Goal: Task Accomplishment & Management: Manage account settings

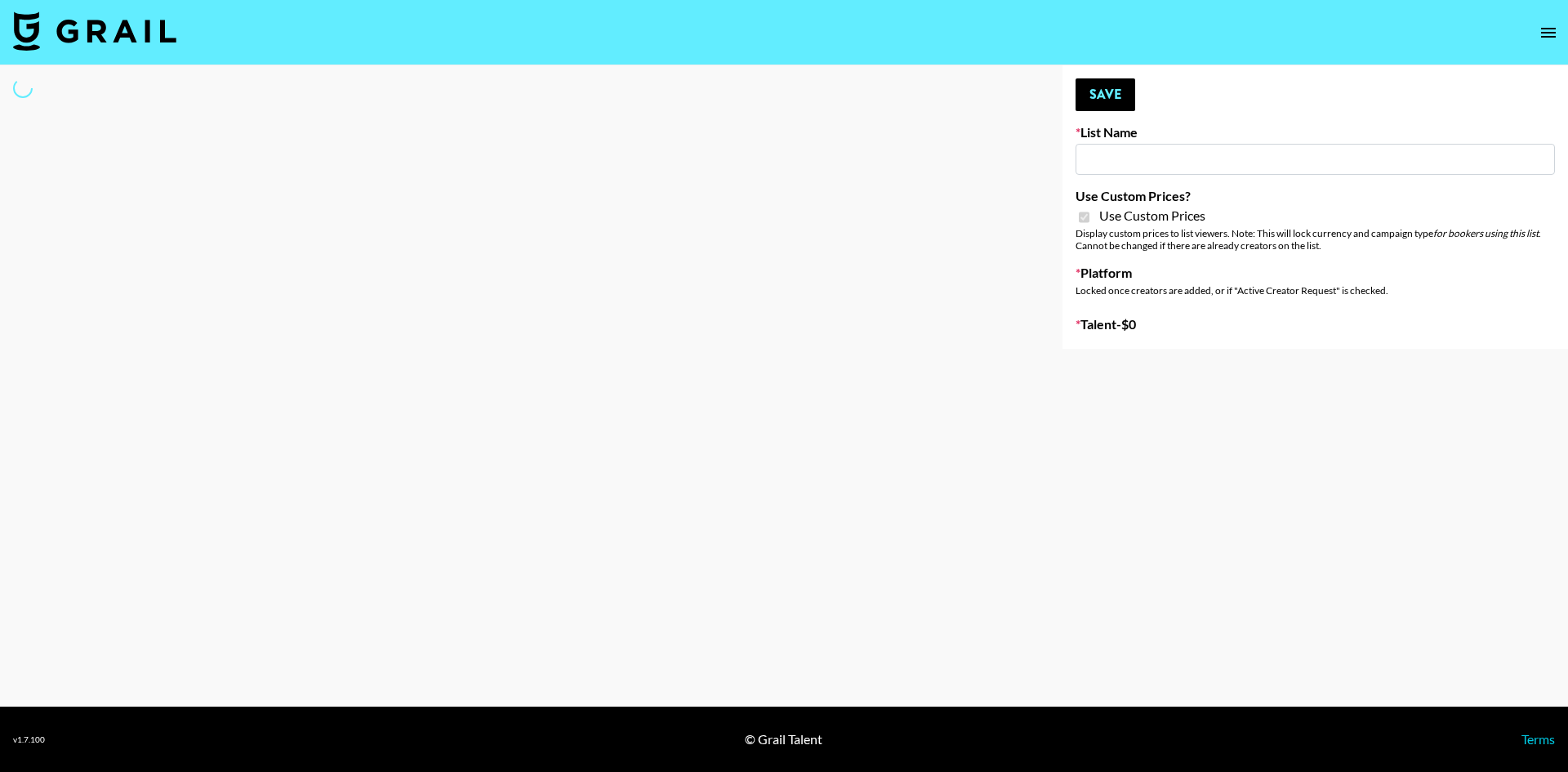
type input "Laifen (IG)"
checkbox input "true"
select select "Brand"
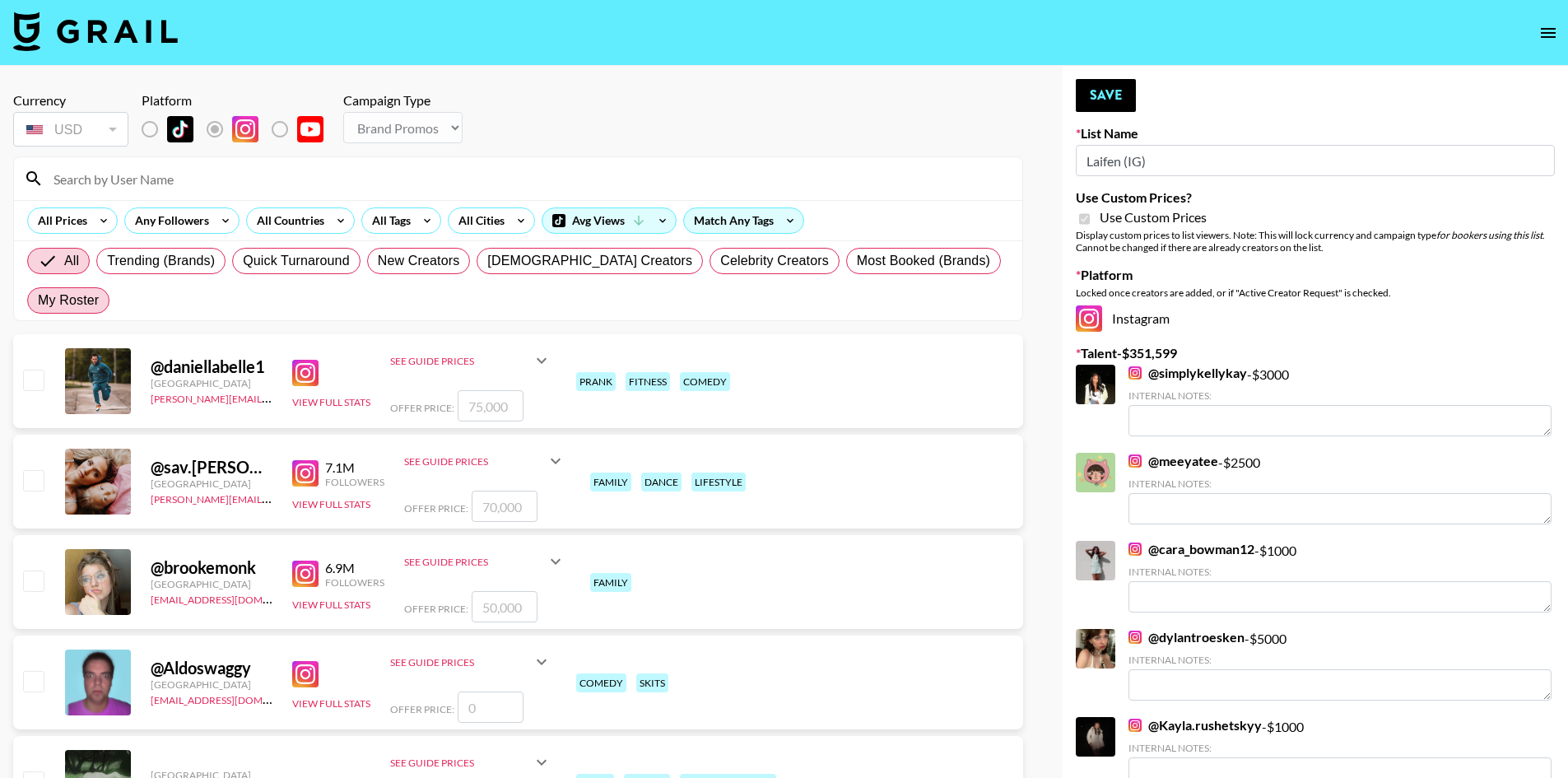
click at [99, 290] on span "My Roster" at bounding box center [68, 300] width 61 height 20
click at [38, 300] on input "My Roster" at bounding box center [38, 300] width 0 height 0
radio input "true"
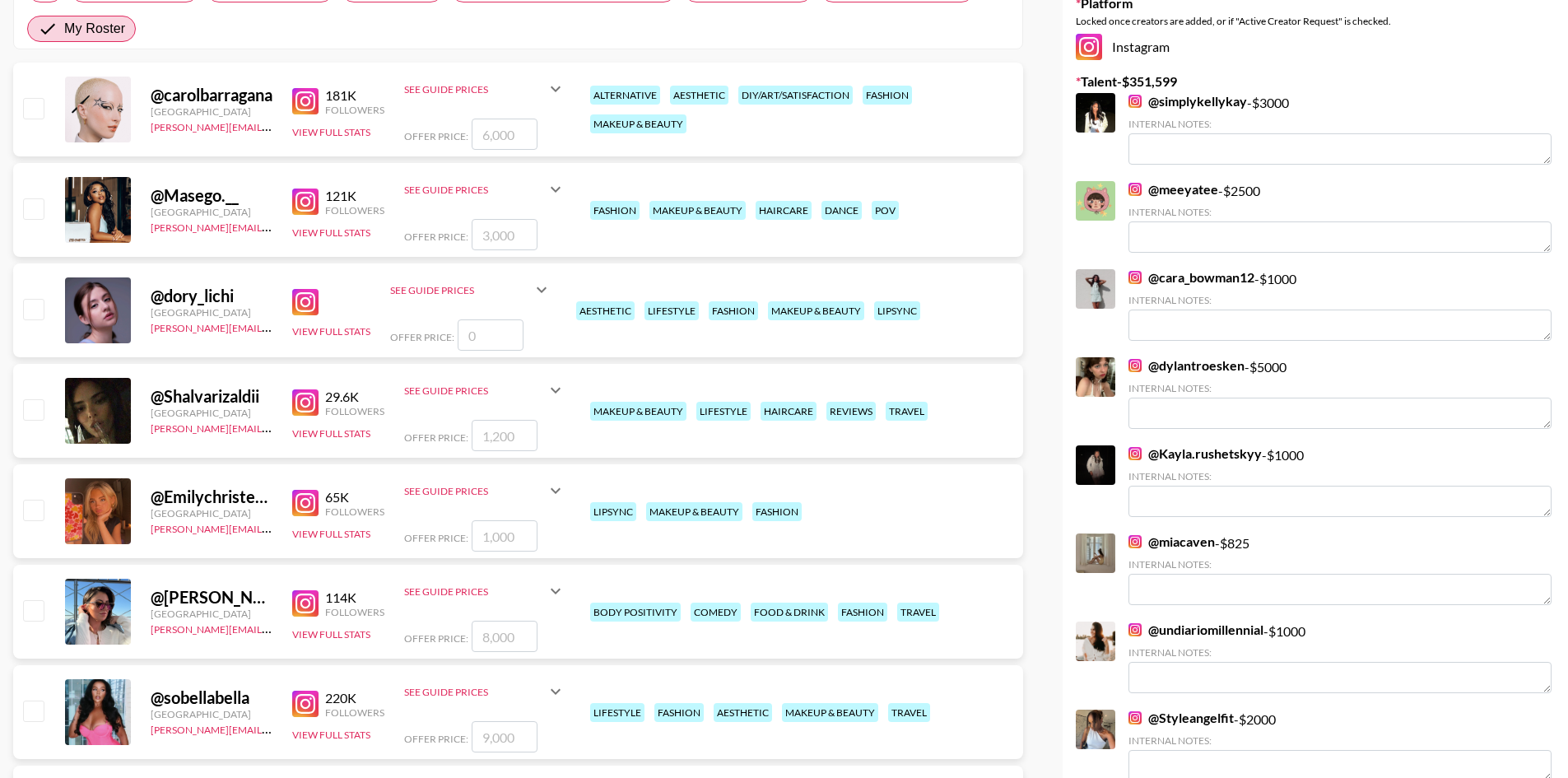
scroll to position [247, 0]
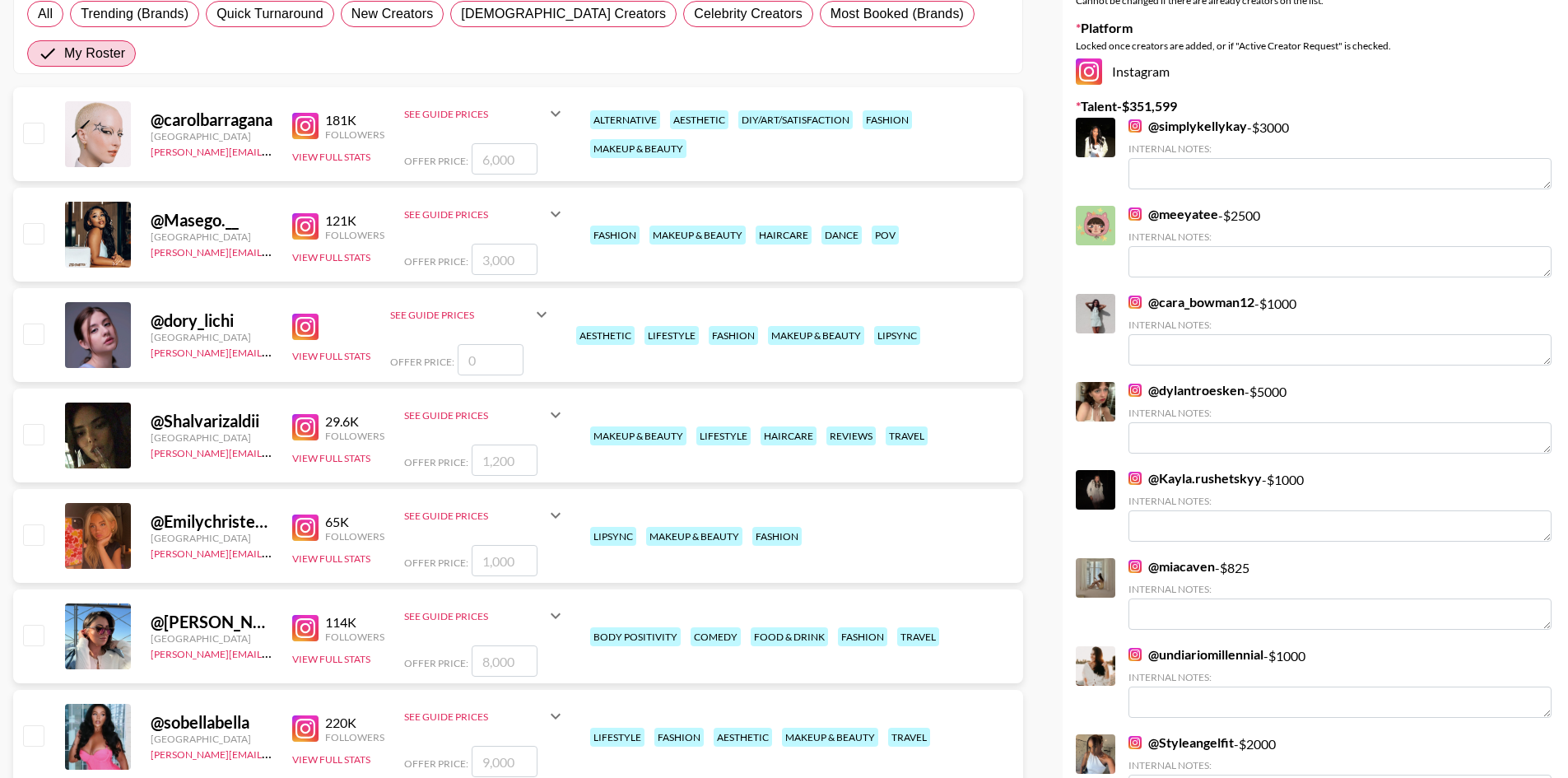
click at [33, 223] on input "checkbox" at bounding box center [33, 233] width 20 height 20
checkbox input "true"
type input "3000"
click at [486, 243] on input "3000" at bounding box center [504, 259] width 66 height 32
checkbox input "false"
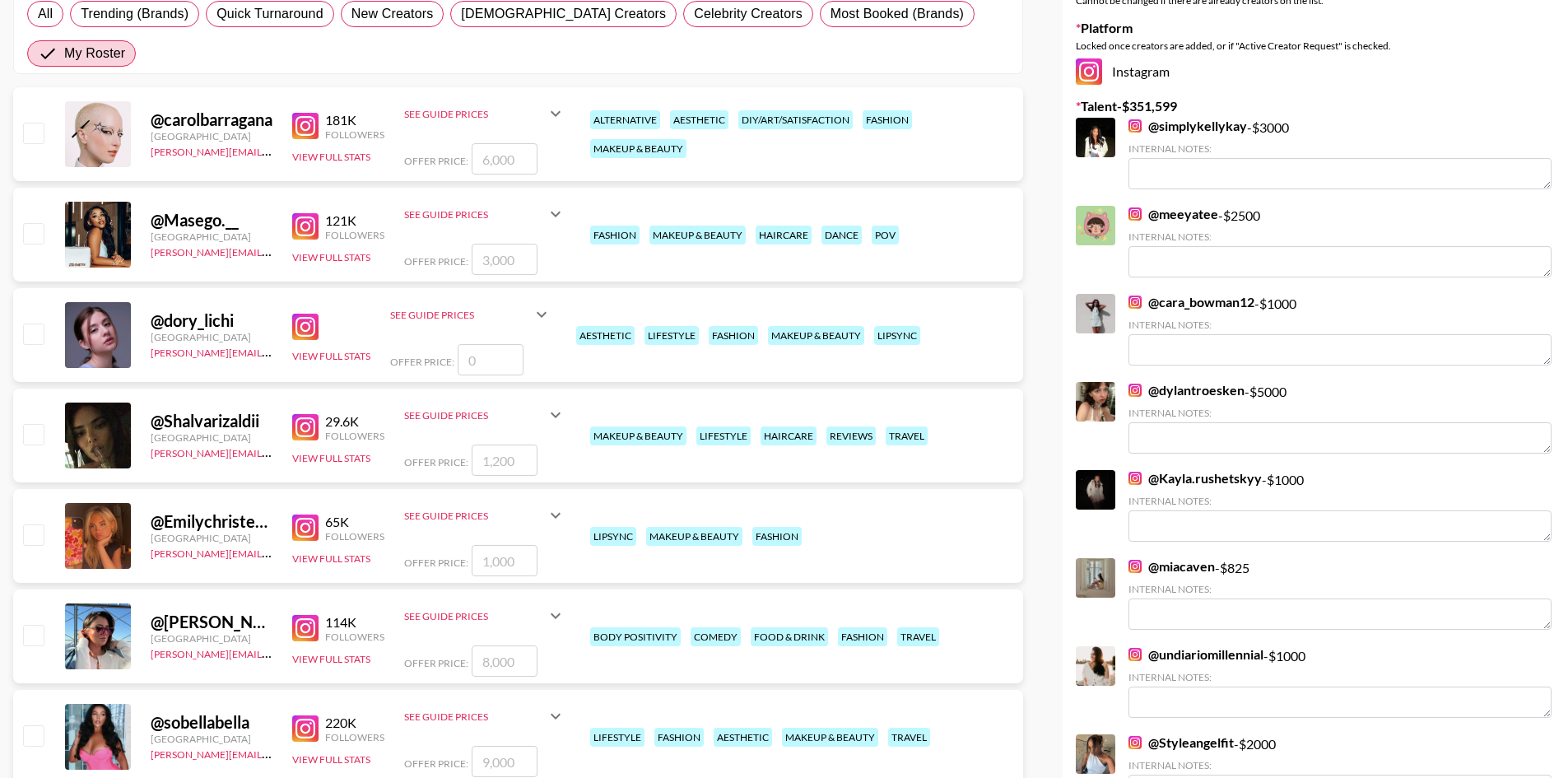
type input "2"
checkbox input "true"
type input "2000"
click at [40, 423] on input "checkbox" at bounding box center [33, 433] width 20 height 20
checkbox input "true"
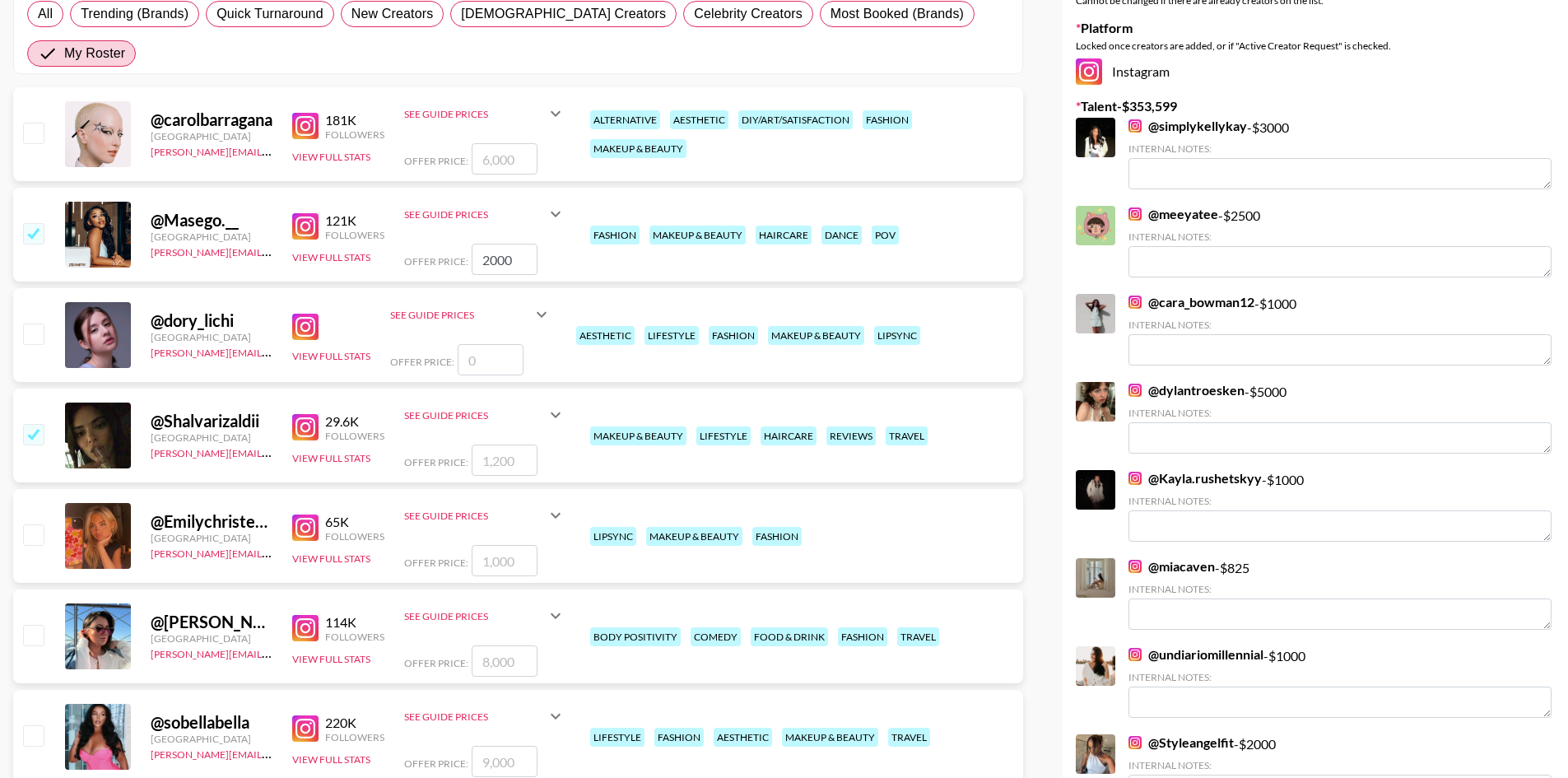
type input "1200"
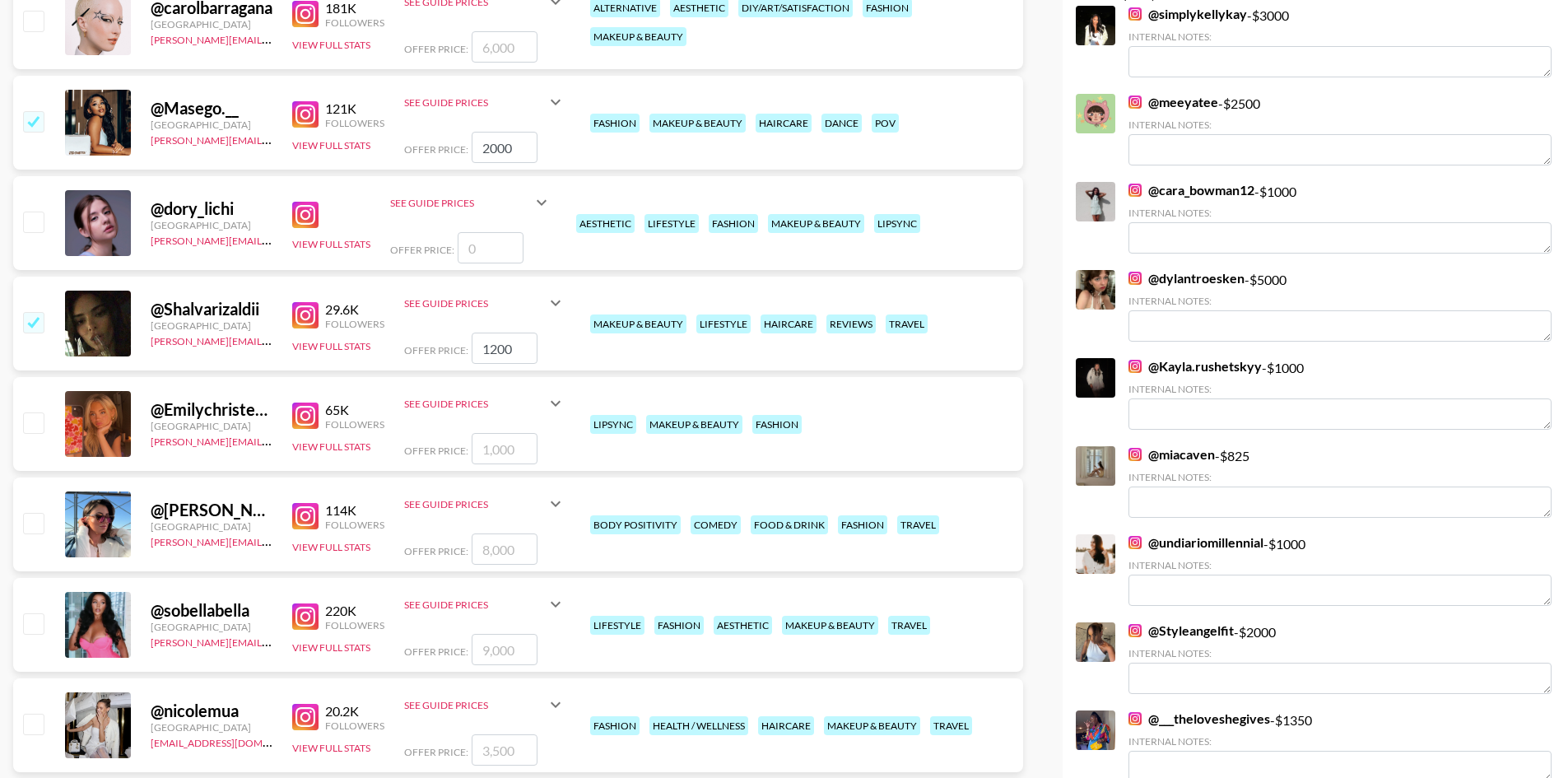
scroll to position [412, 0]
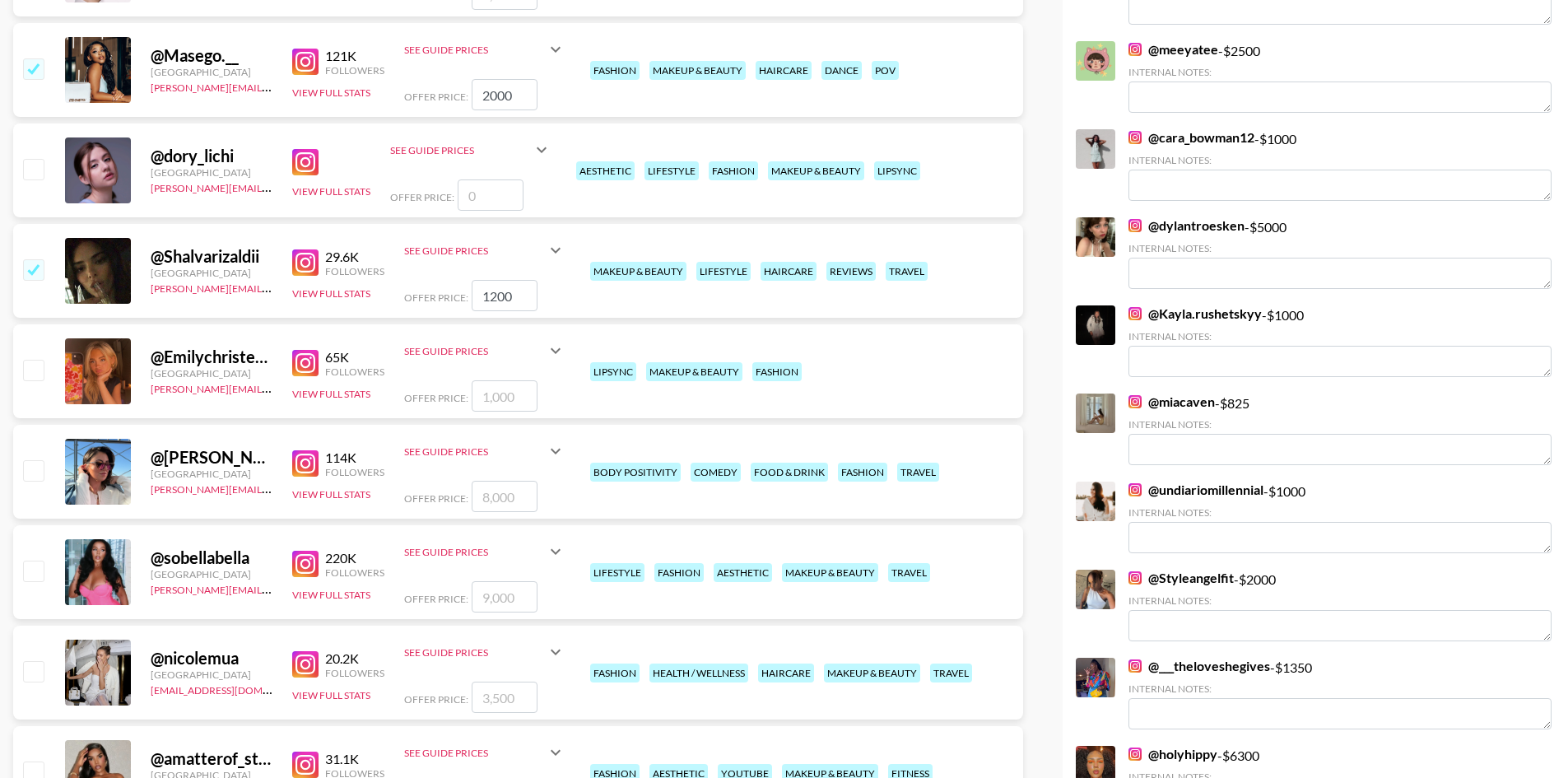
click at [37, 360] on input "checkbox" at bounding box center [33, 370] width 20 height 20
checkbox input "true"
type input "1000"
click at [45, 424] on div "@ [PERSON_NAME].mackenzlee [GEOGRAPHIC_DATA] [PERSON_NAME][EMAIL_ADDRESS][PERSO…" at bounding box center [518, 471] width 1010 height 94
click at [37, 460] on input "checkbox" at bounding box center [33, 470] width 20 height 20
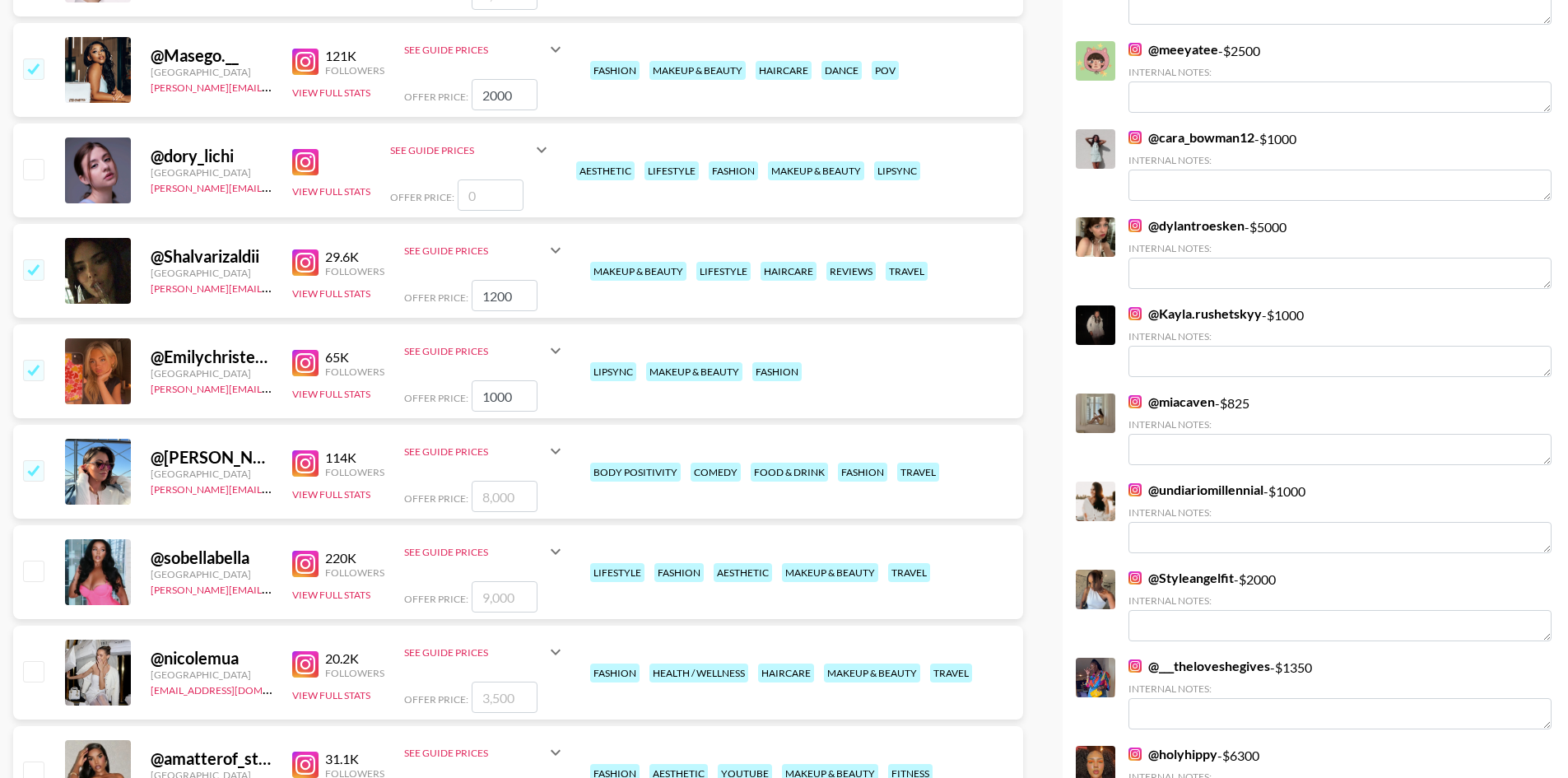
checkbox input "true"
type input "8000"
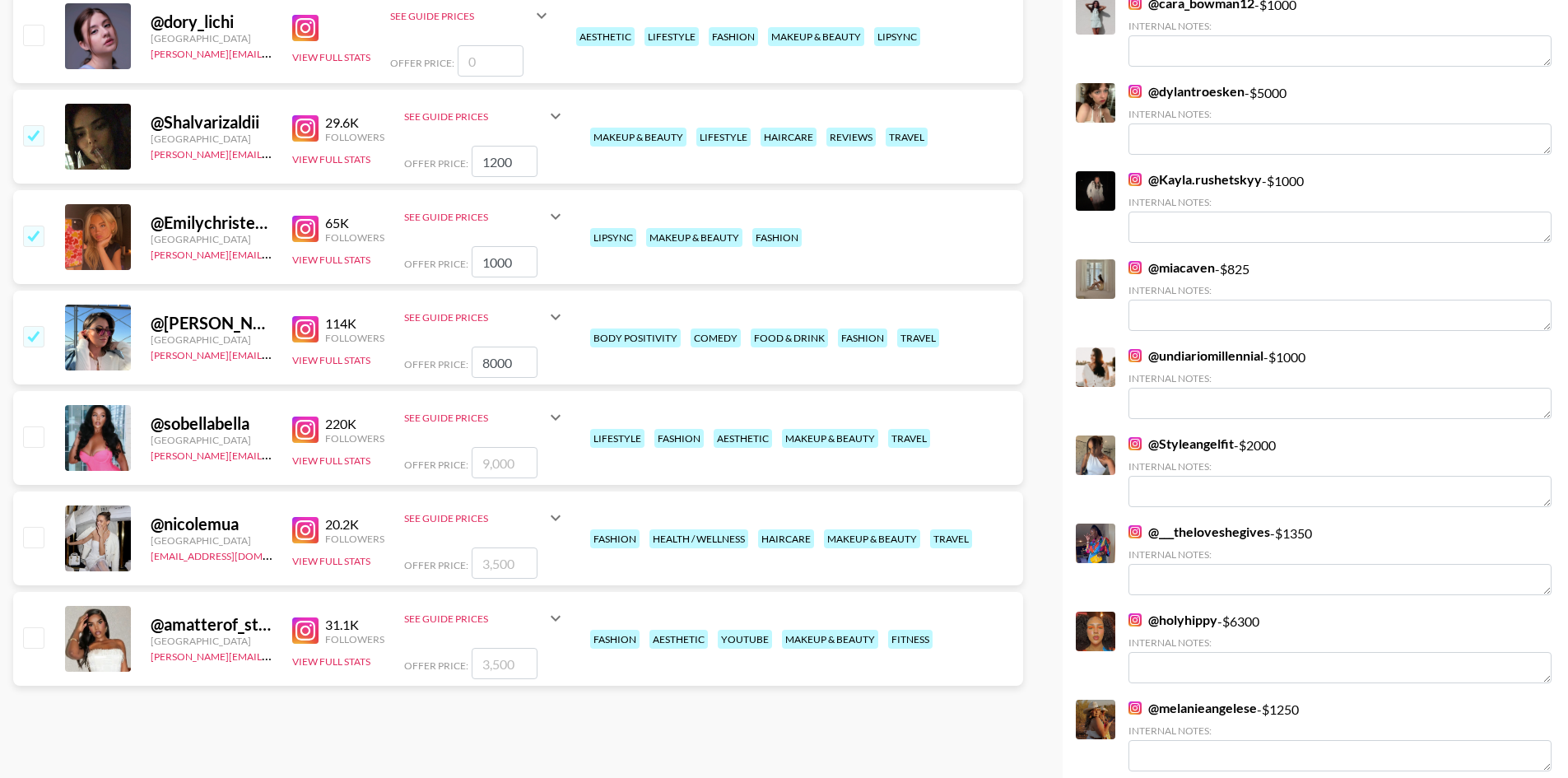
scroll to position [576, 0]
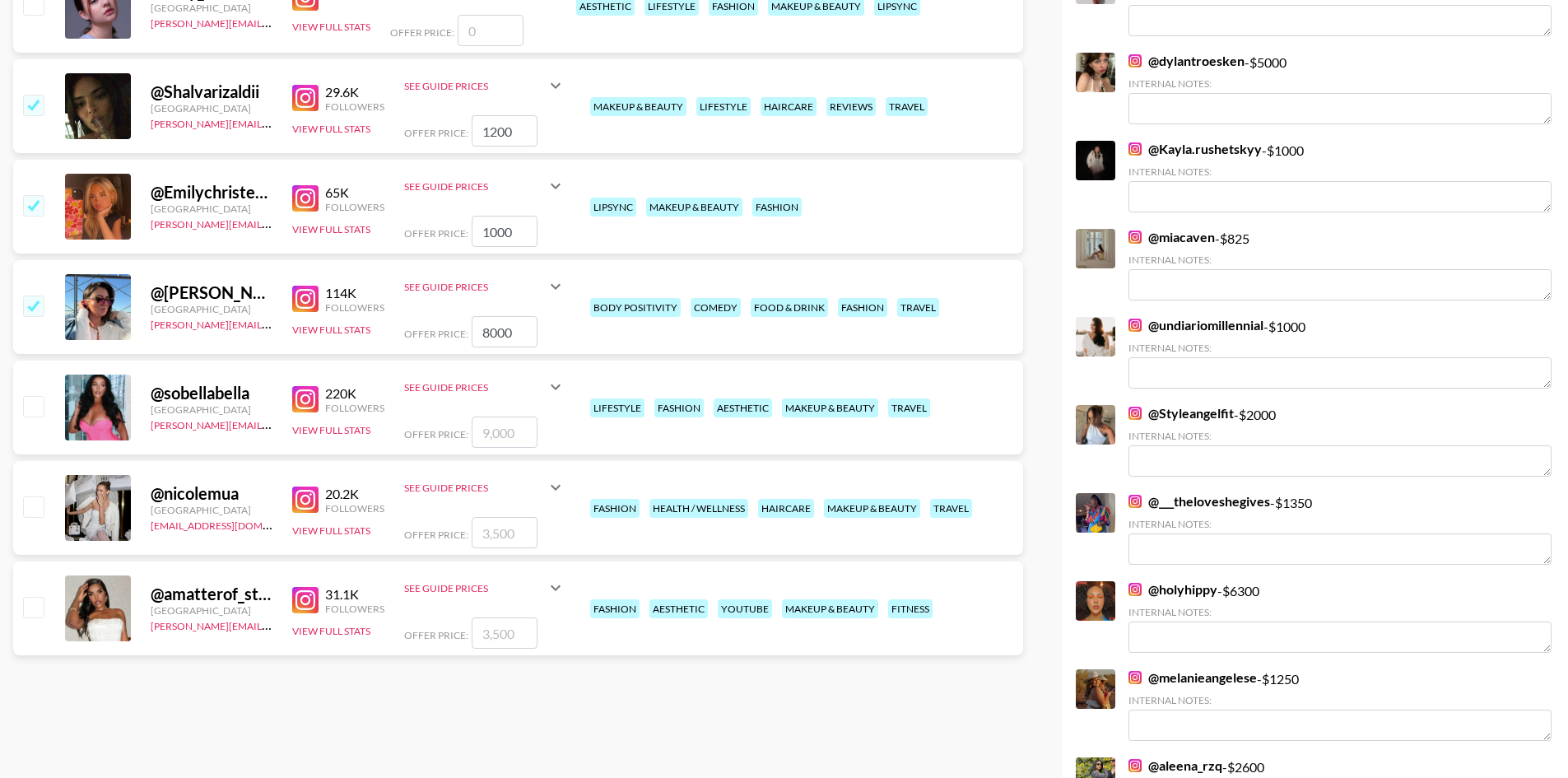
click at [494, 316] on input "8000" at bounding box center [504, 331] width 66 height 32
click at [487, 316] on input "8000" at bounding box center [504, 331] width 66 height 32
checkbox input "false"
type input "3"
checkbox input "true"
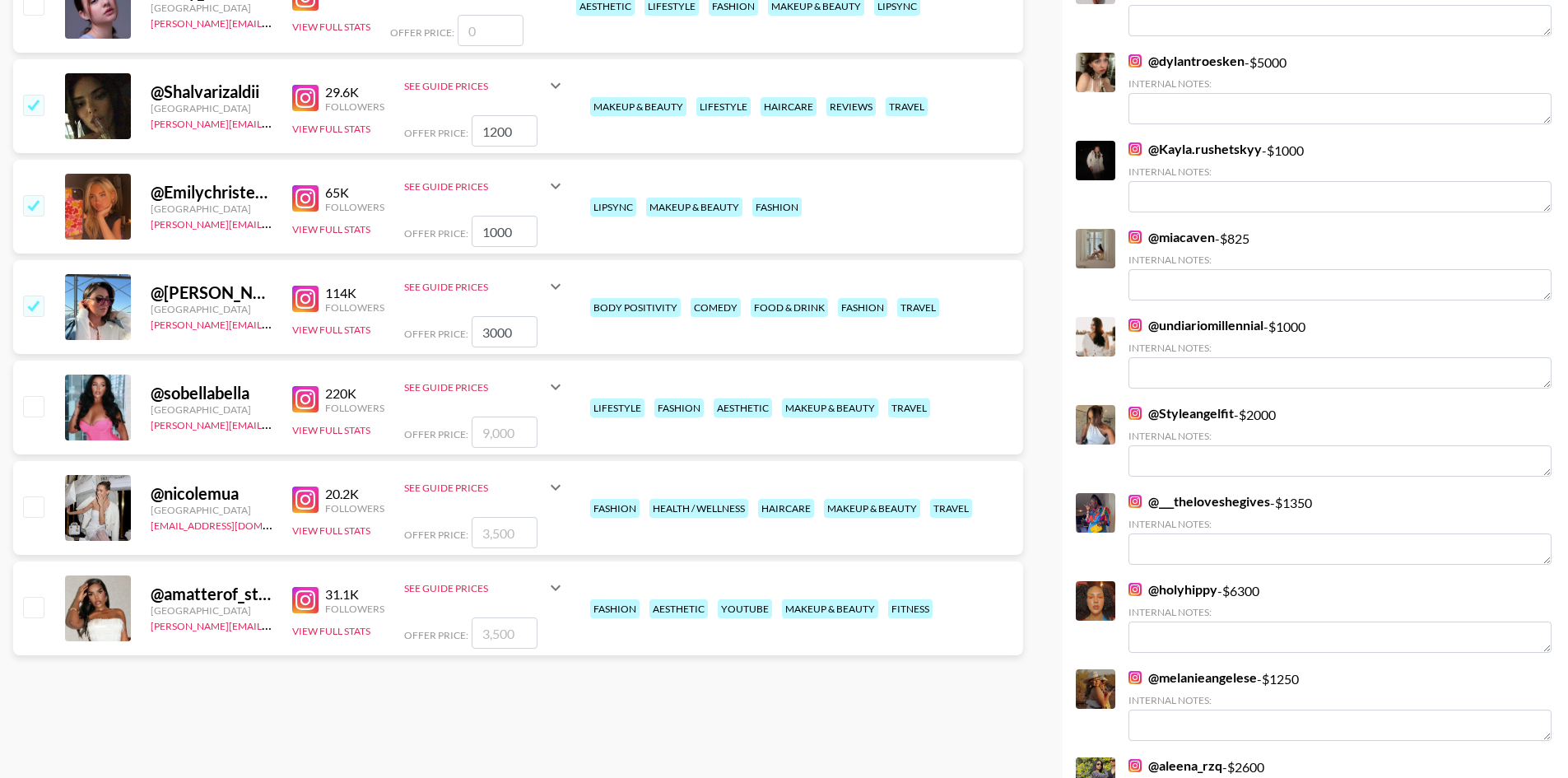
type input "3000"
click at [32, 396] on input "checkbox" at bounding box center [33, 406] width 20 height 20
checkbox input "true"
type input "9000"
click at [489, 416] on input "9000" at bounding box center [504, 432] width 66 height 32
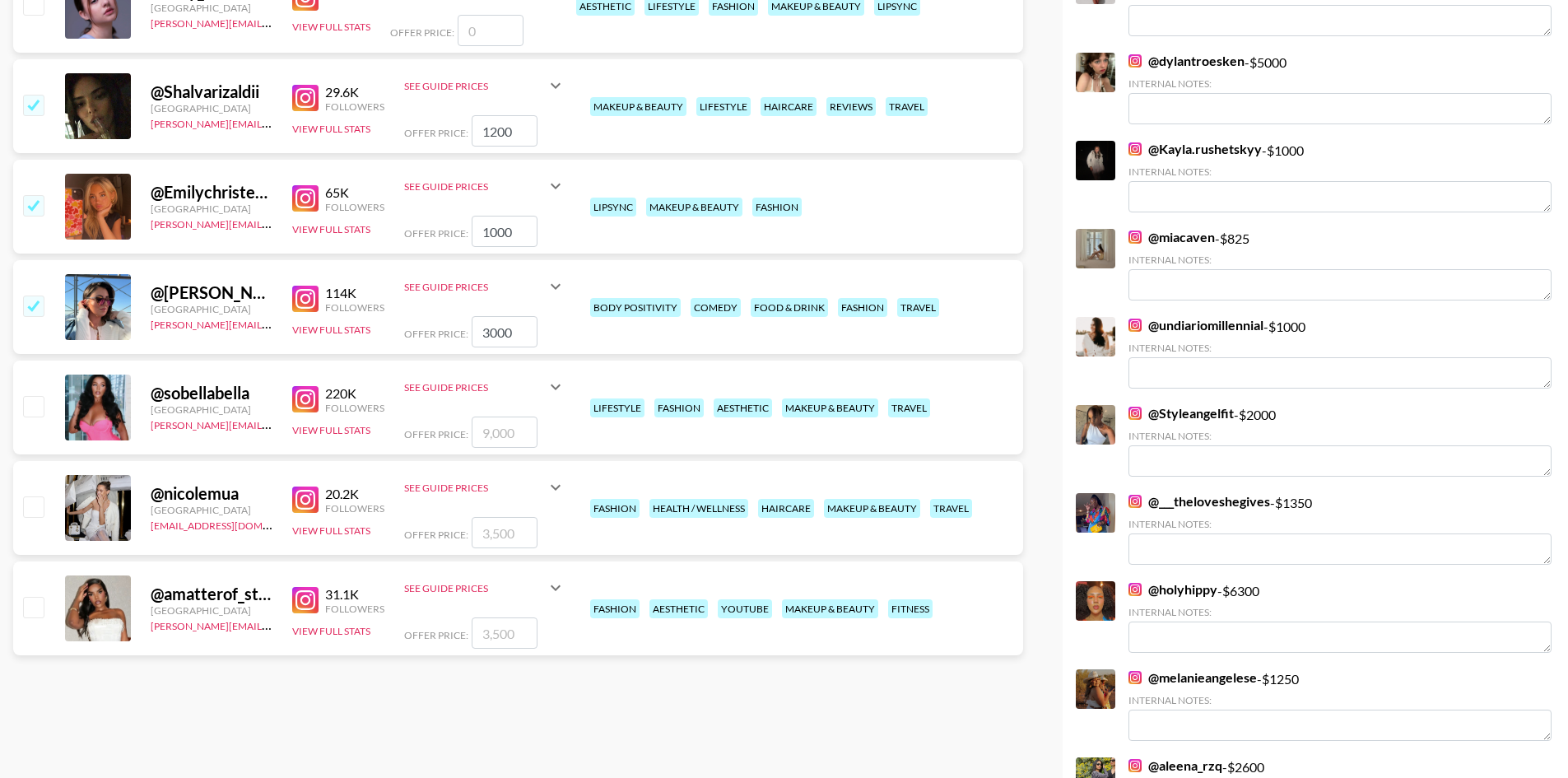
checkbox input "true"
type input "5000"
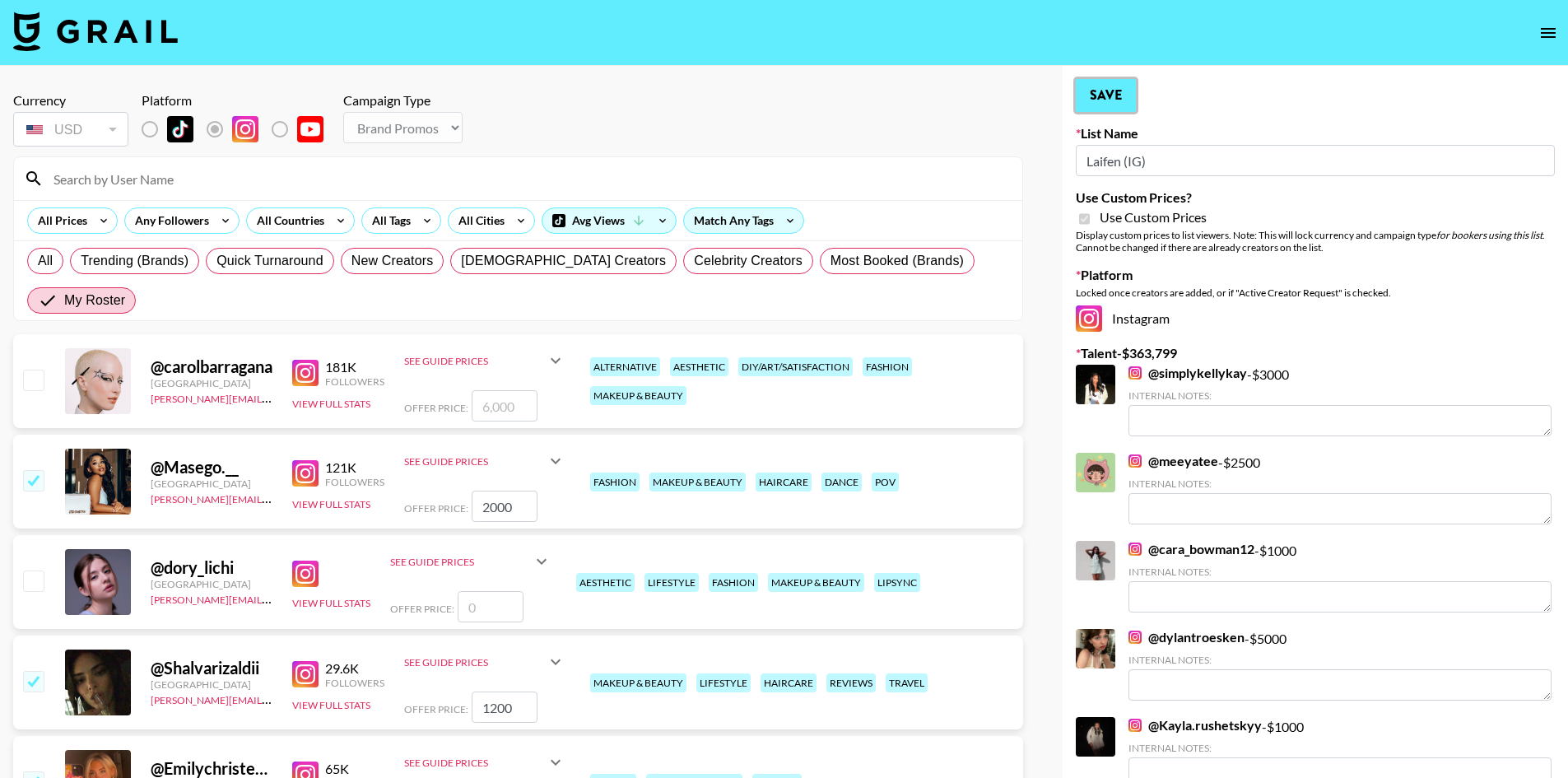
click at [1110, 100] on button "Save" at bounding box center [1106, 95] width 60 height 33
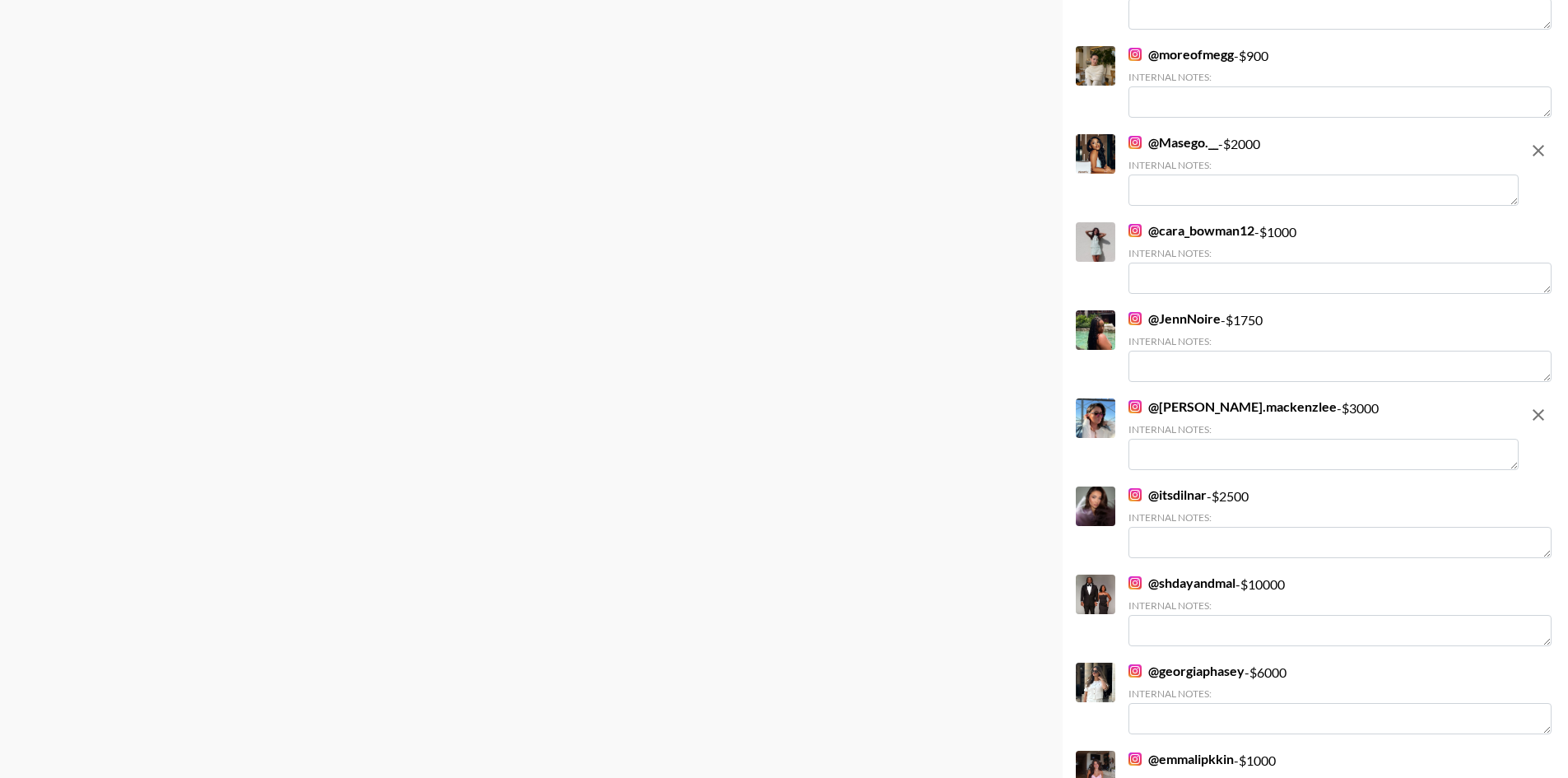
scroll to position [4059, 0]
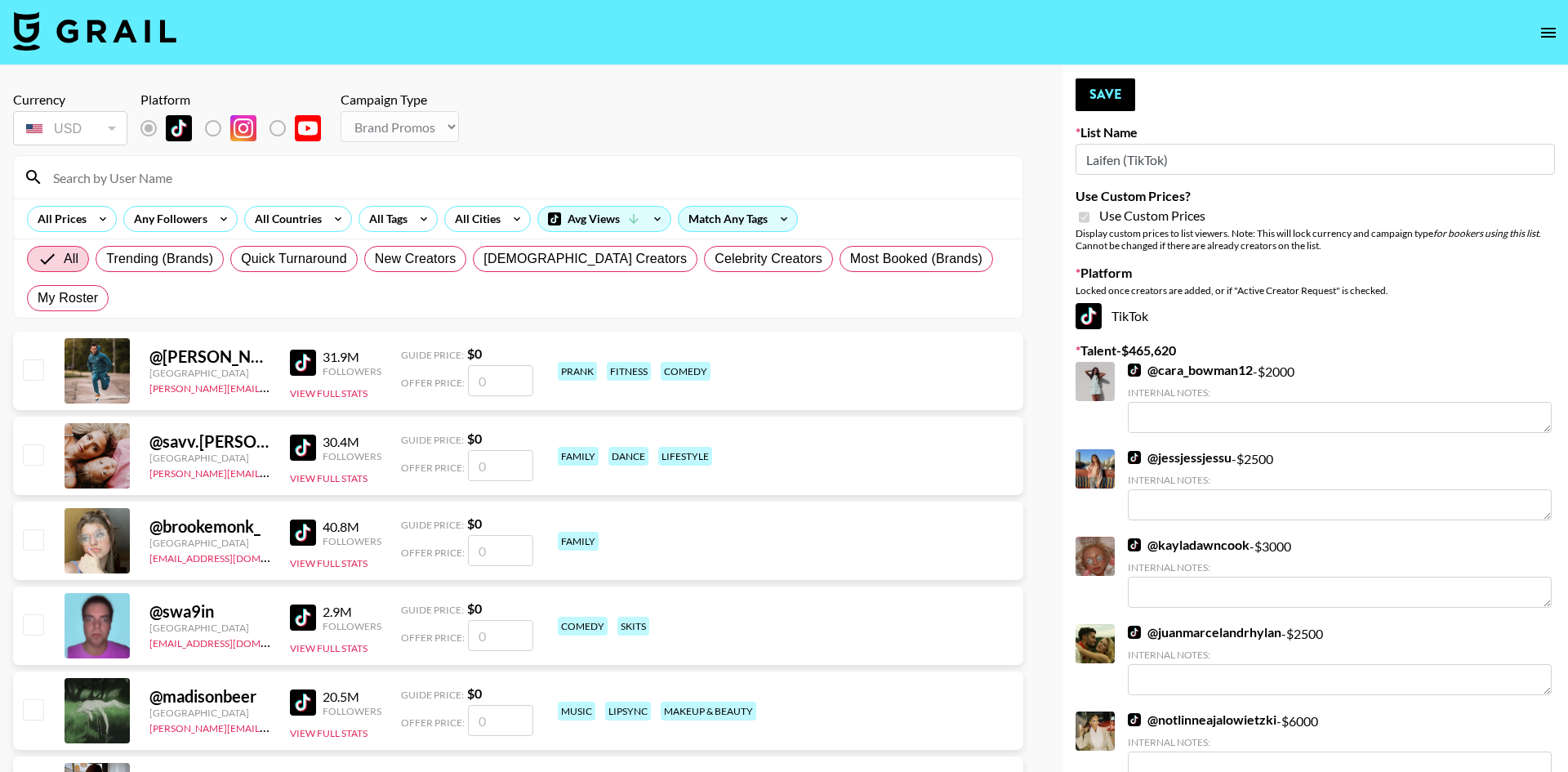
select select "Brand"
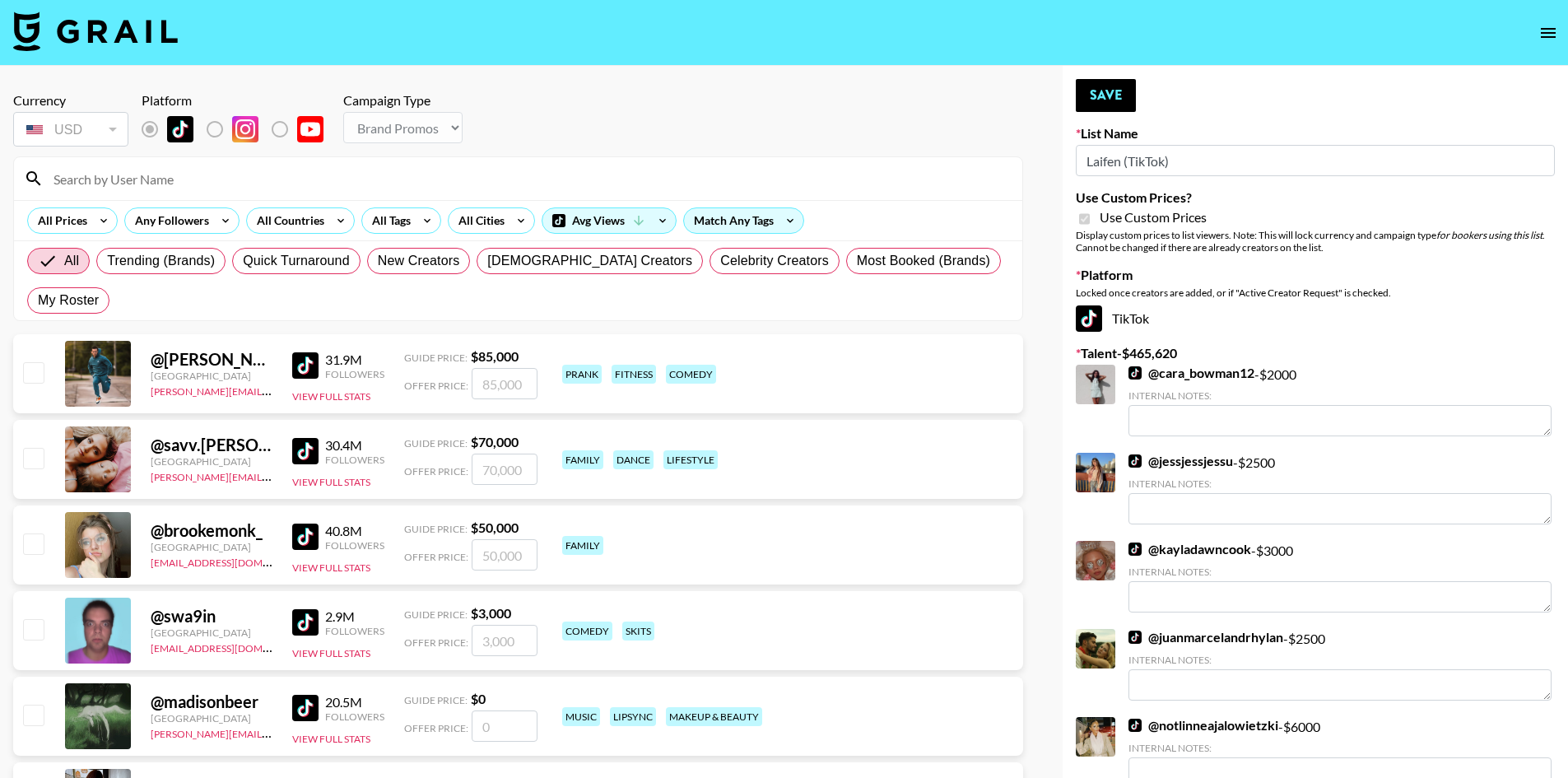
click at [99, 290] on span "My Roster" at bounding box center [68, 300] width 61 height 20
click at [38, 300] on input "My Roster" at bounding box center [38, 300] width 0 height 0
radio input "true"
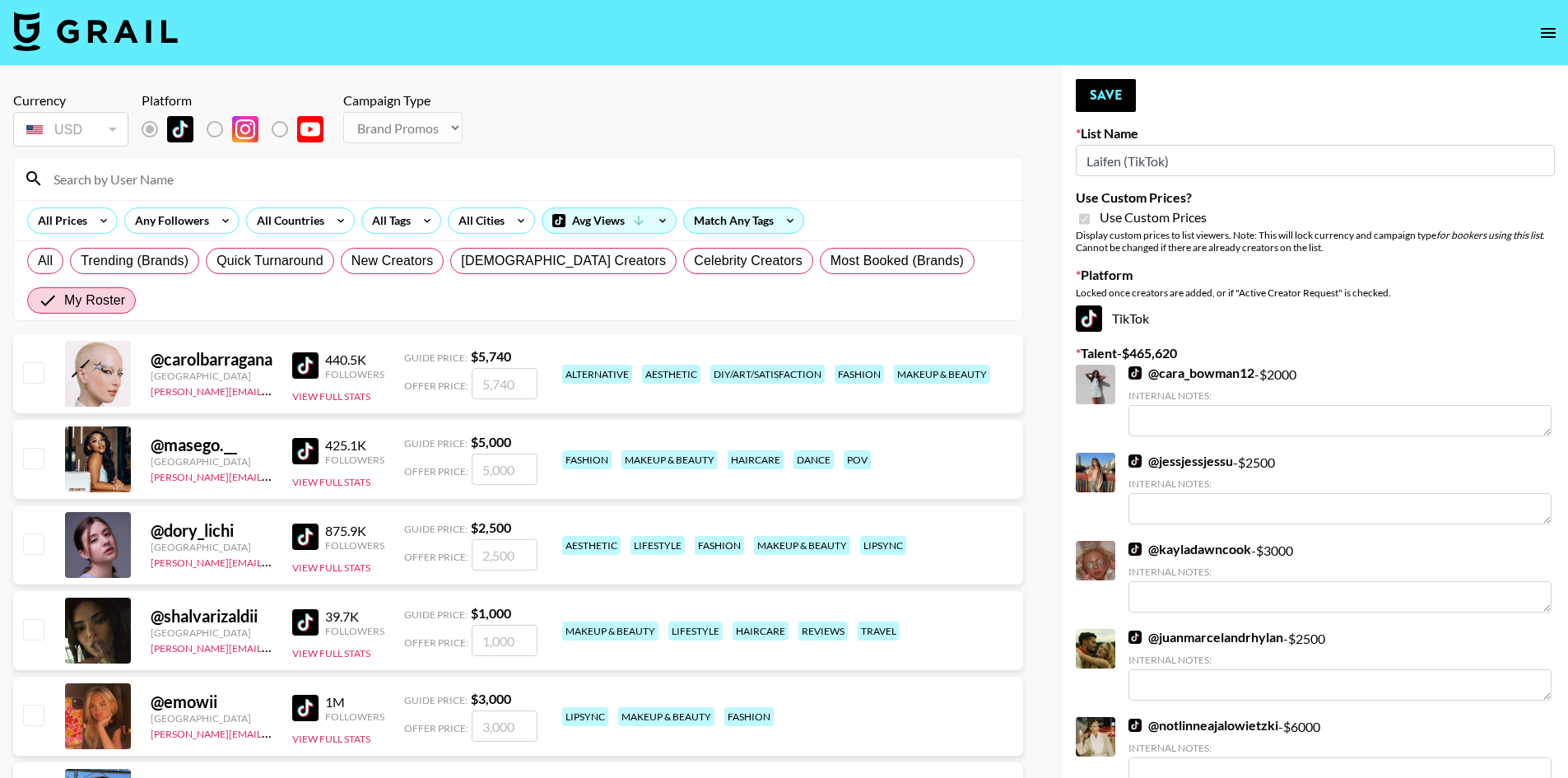
click at [28, 448] on input "checkbox" at bounding box center [33, 458] width 20 height 20
checkbox input "true"
type input "5000"
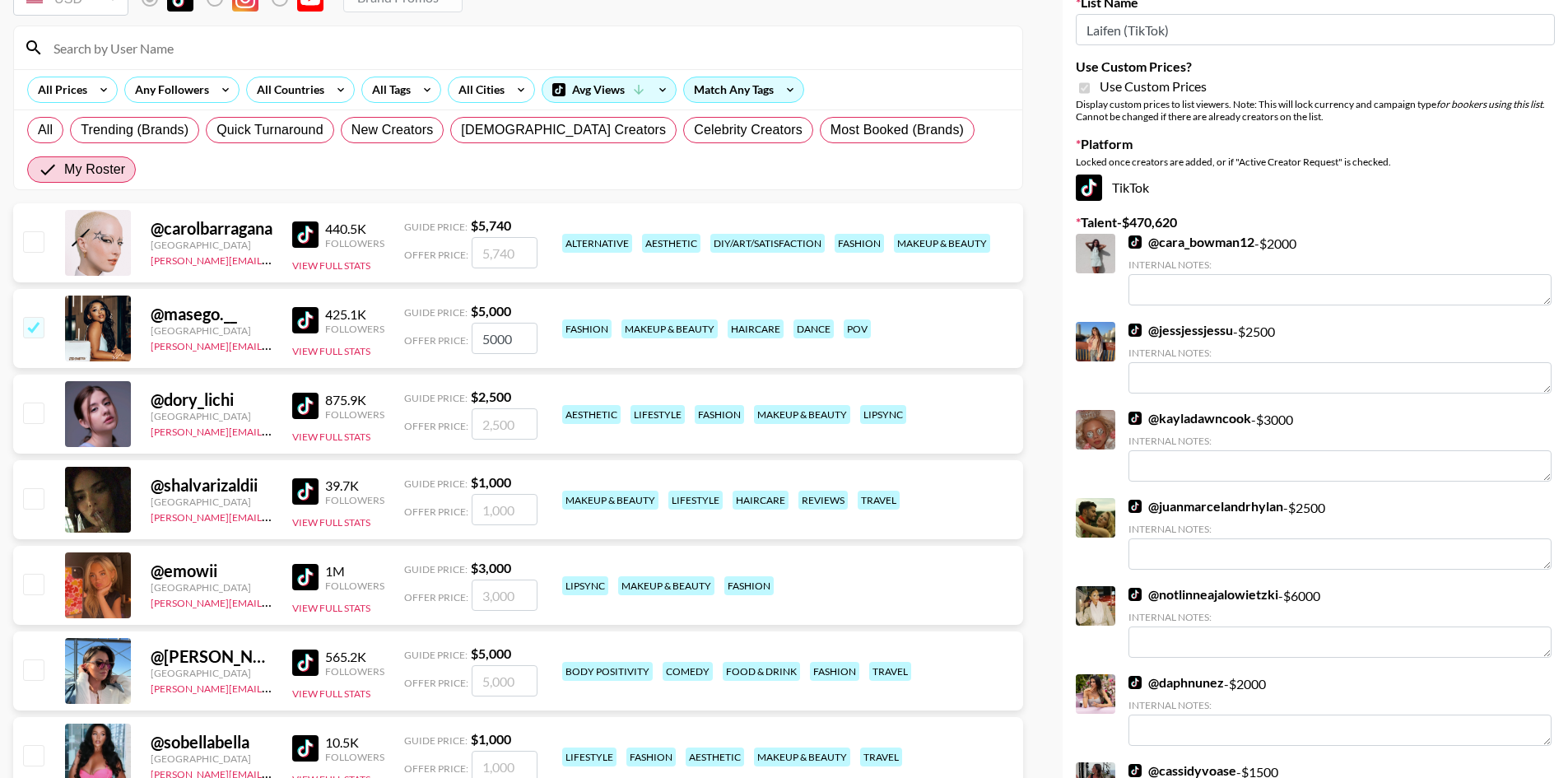
scroll to position [165, 0]
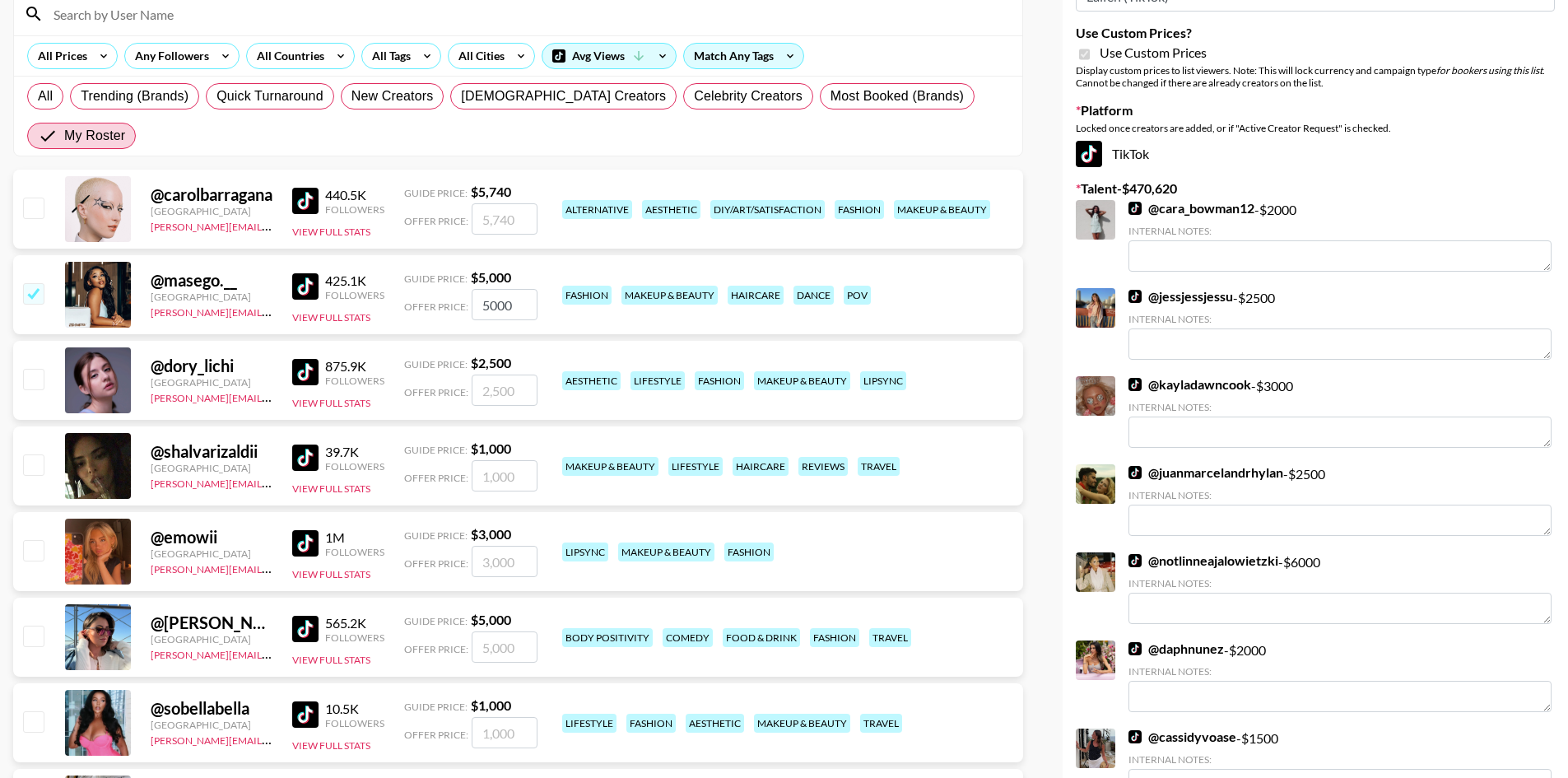
click at [41, 369] on input "checkbox" at bounding box center [33, 379] width 20 height 20
checkbox input "true"
type input "2500"
click at [32, 454] on input "checkbox" at bounding box center [33, 464] width 20 height 20
checkbox input "true"
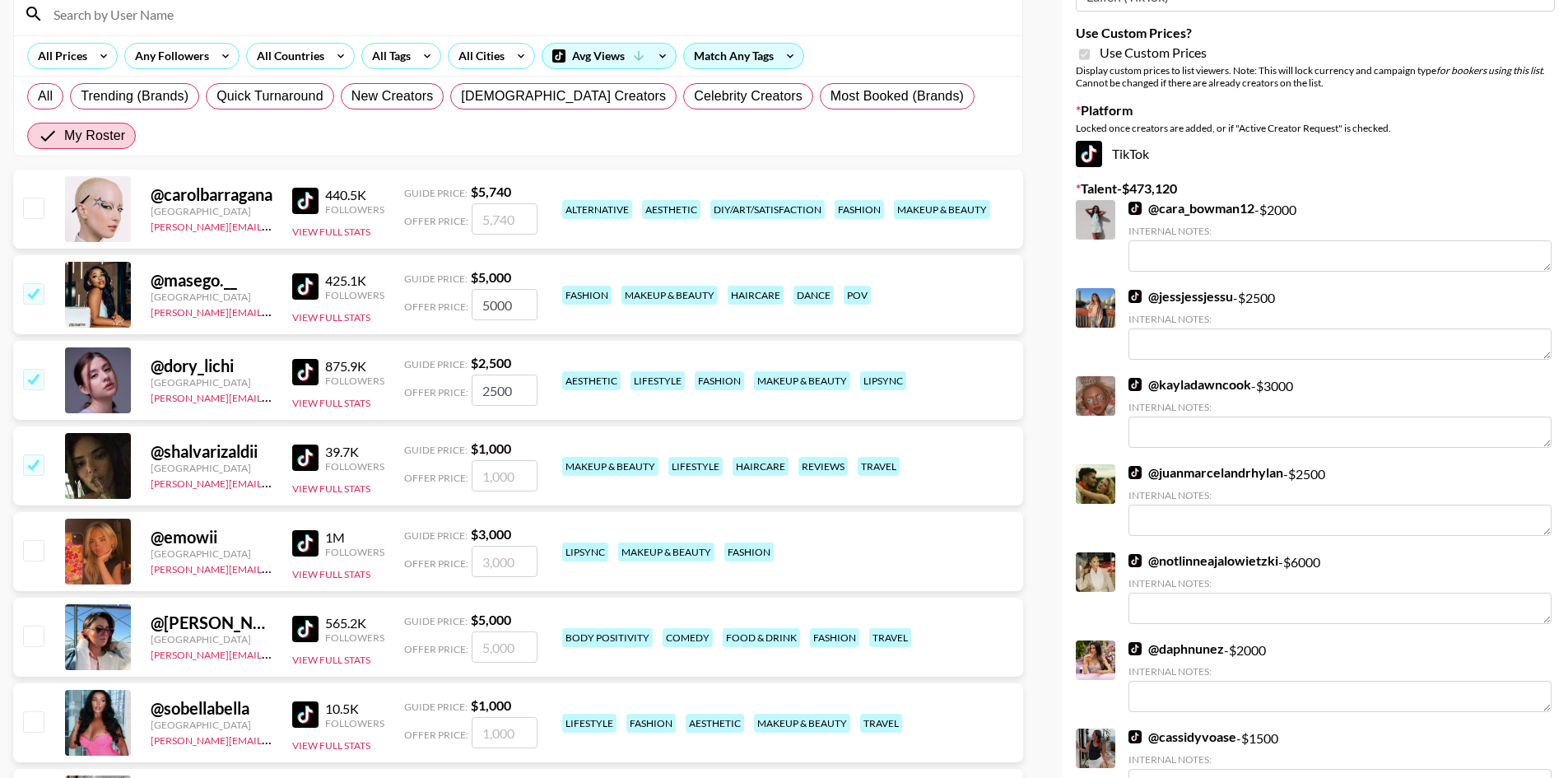
type input "1000"
click at [35, 197] on input "checkbox" at bounding box center [33, 207] width 20 height 20
checkbox input "true"
type input "5740"
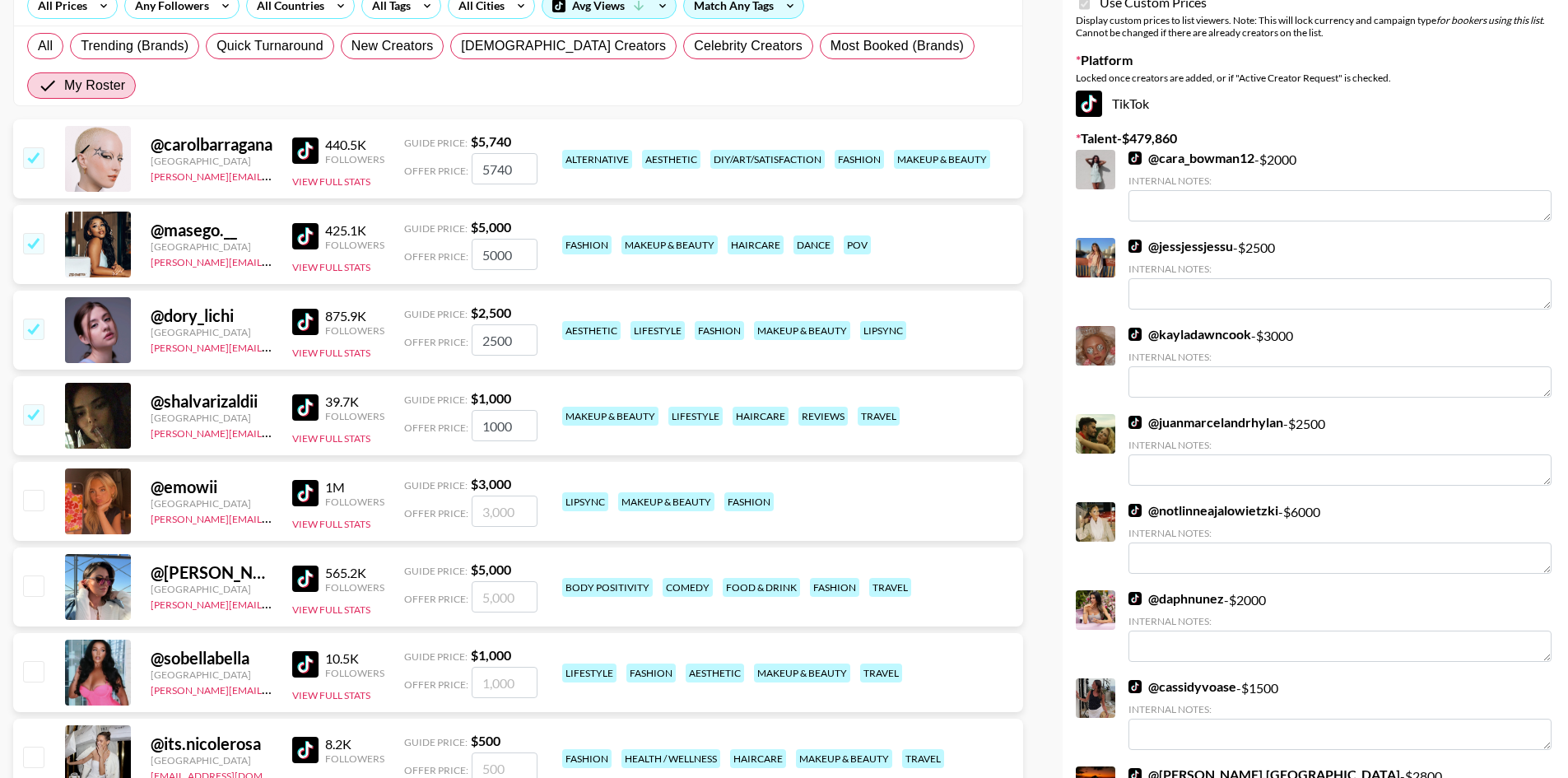
scroll to position [329, 0]
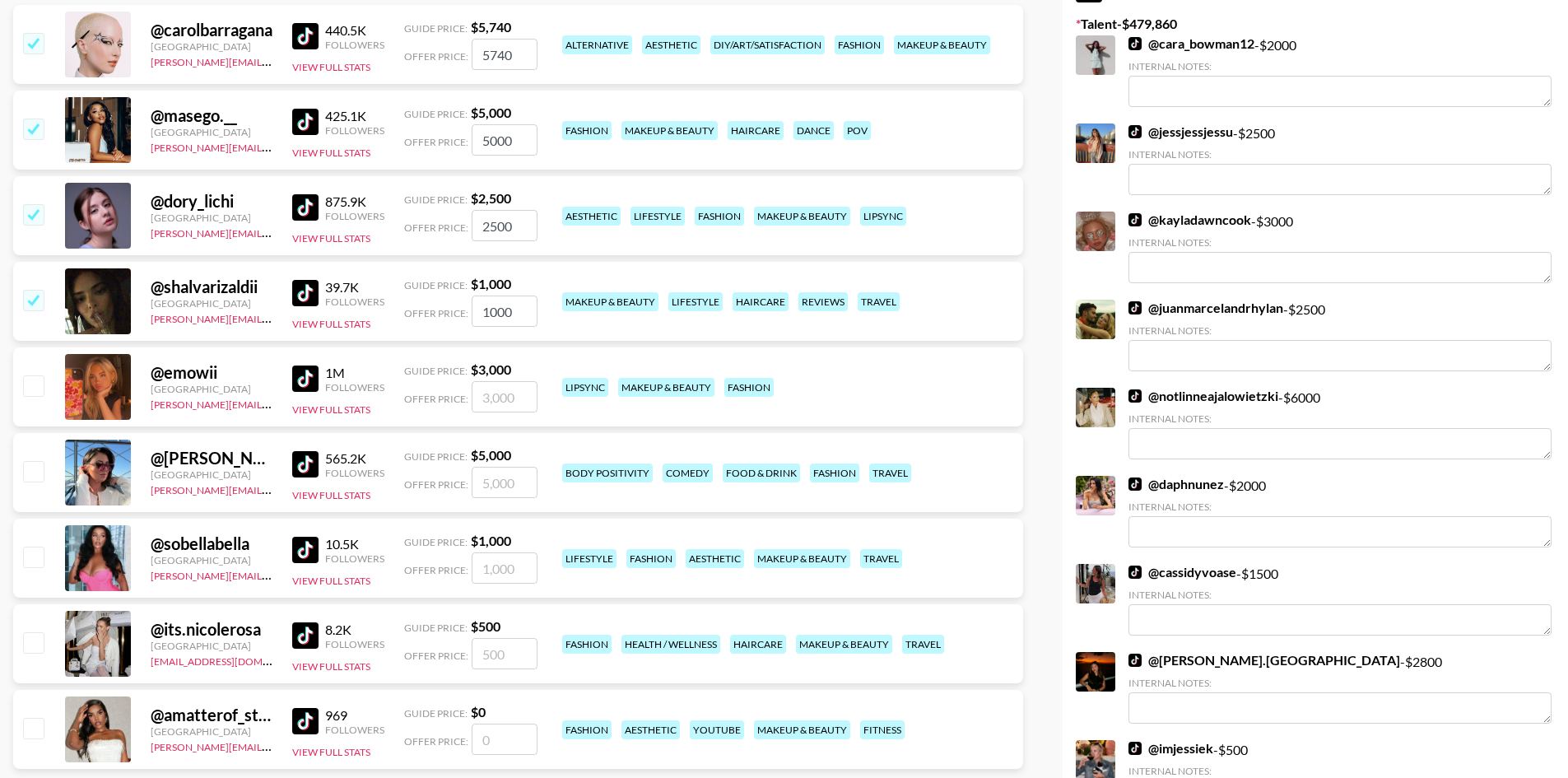
click at [38, 375] on input "checkbox" at bounding box center [33, 385] width 20 height 20
checkbox input "true"
type input "3000"
click at [34, 460] on input "checkbox" at bounding box center [33, 470] width 20 height 20
checkbox input "true"
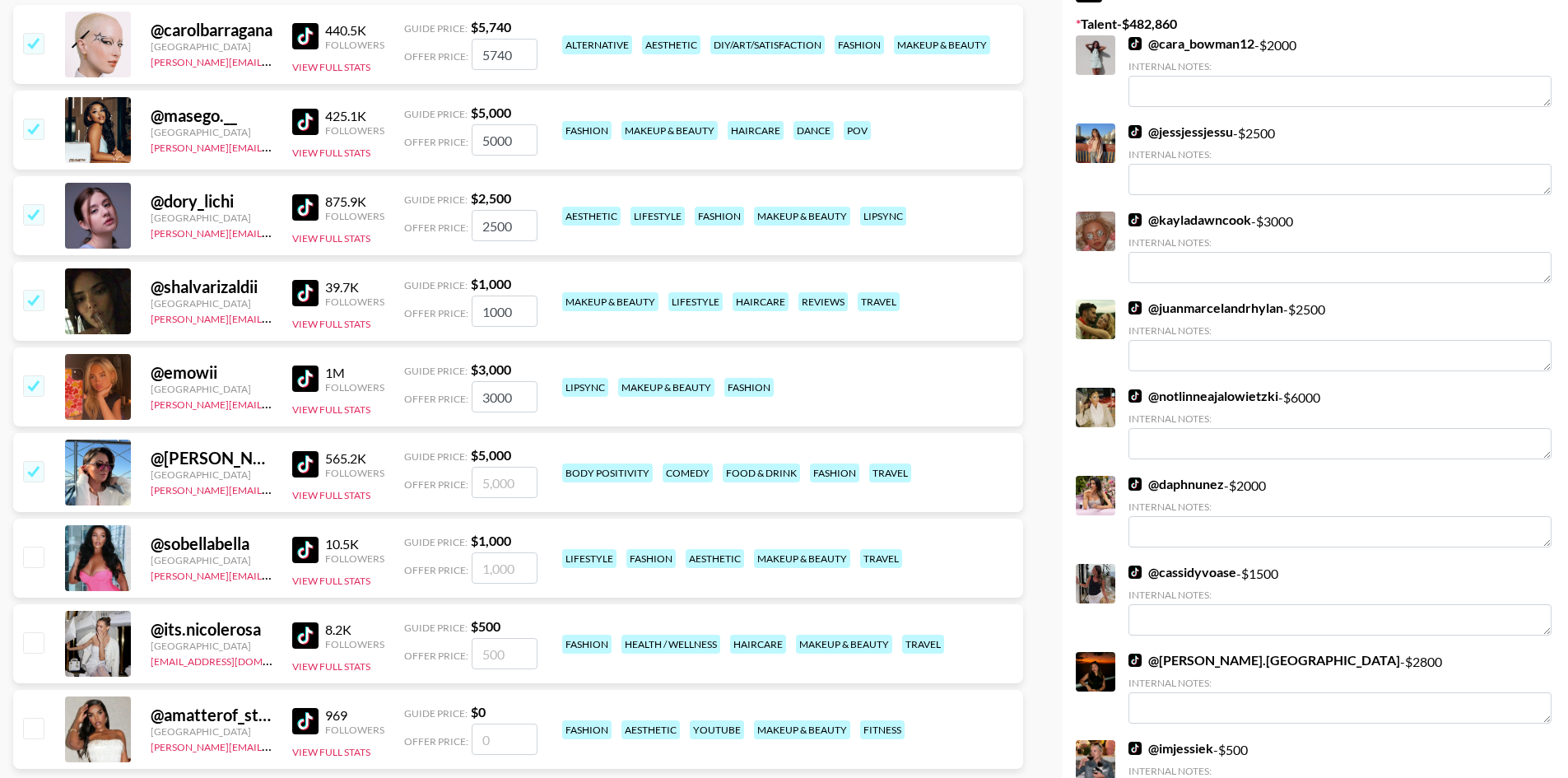
type input "5000"
click at [36, 546] on input "checkbox" at bounding box center [33, 556] width 20 height 20
checkbox input "true"
type input "1000"
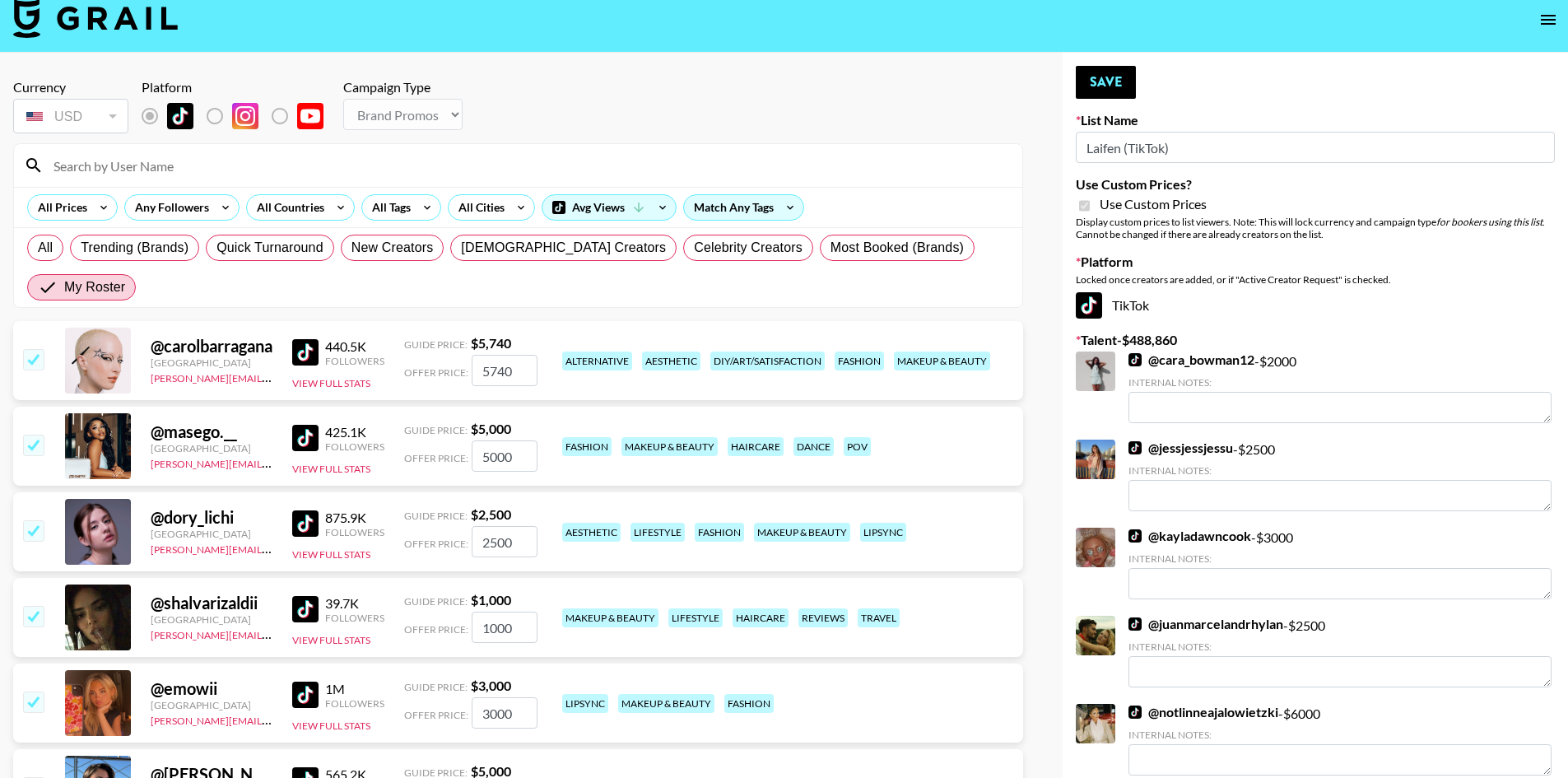
scroll to position [0, 0]
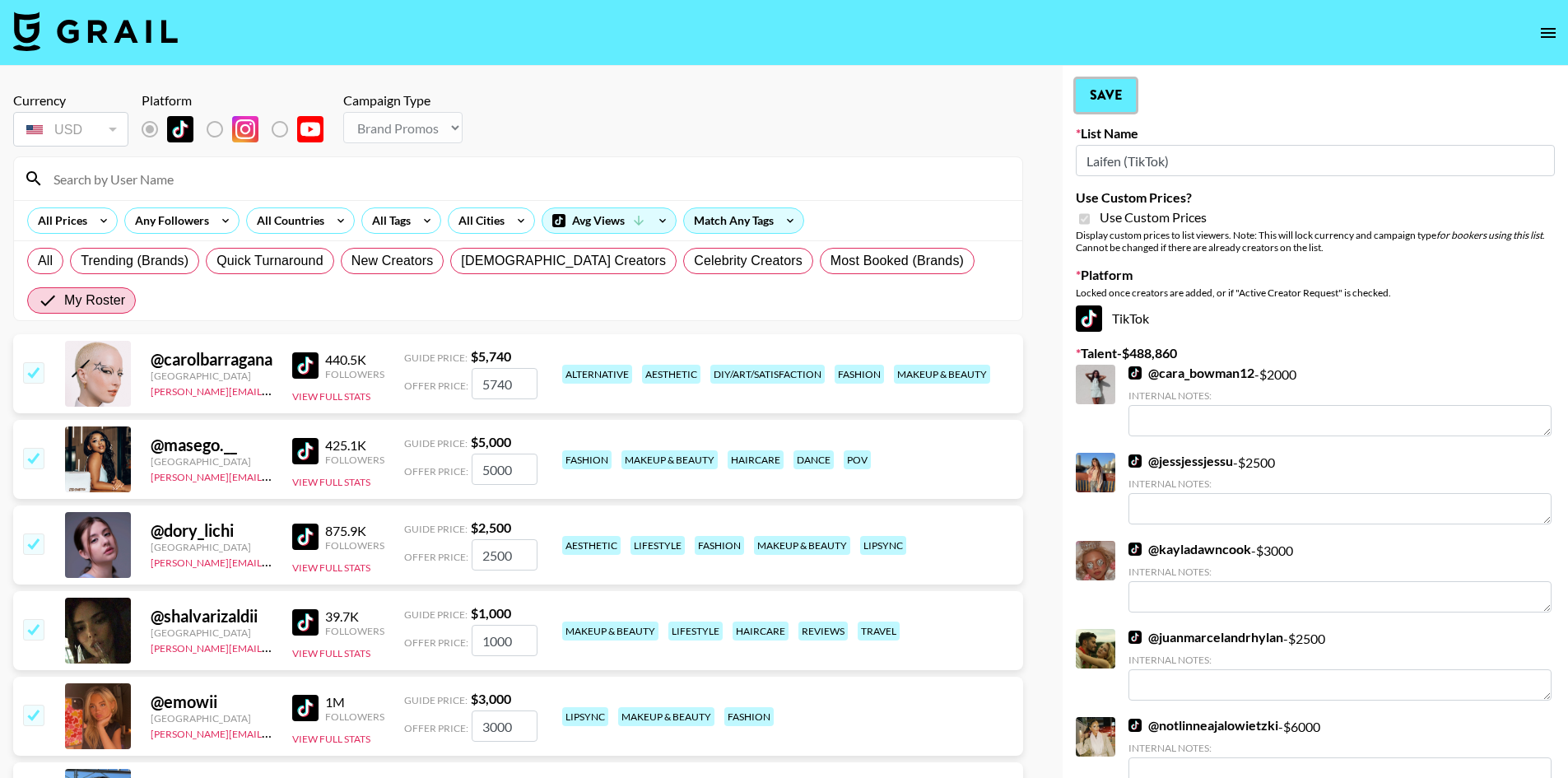
click at [1115, 94] on button "Save" at bounding box center [1106, 95] width 60 height 33
